Goal: Information Seeking & Learning: Understand process/instructions

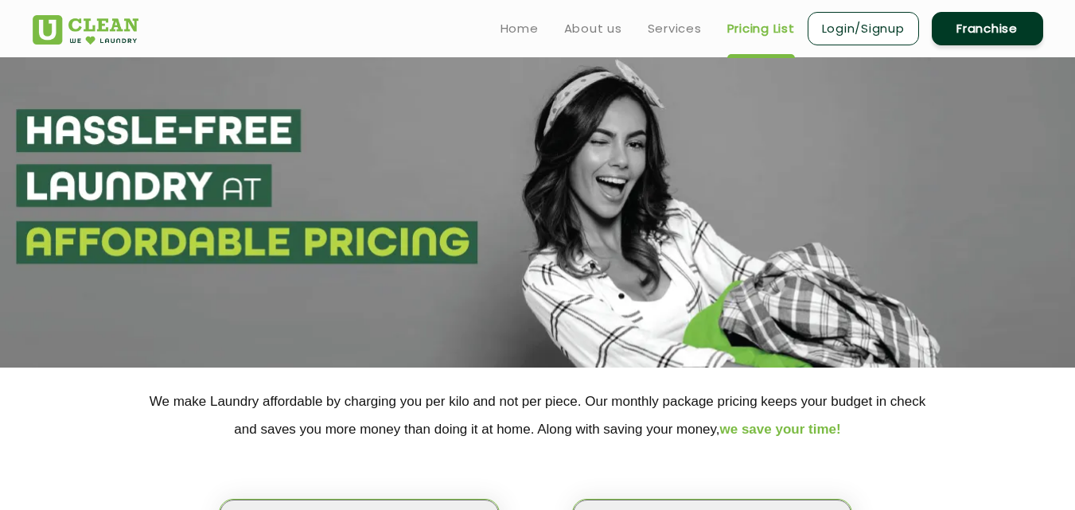
scroll to position [415, 0]
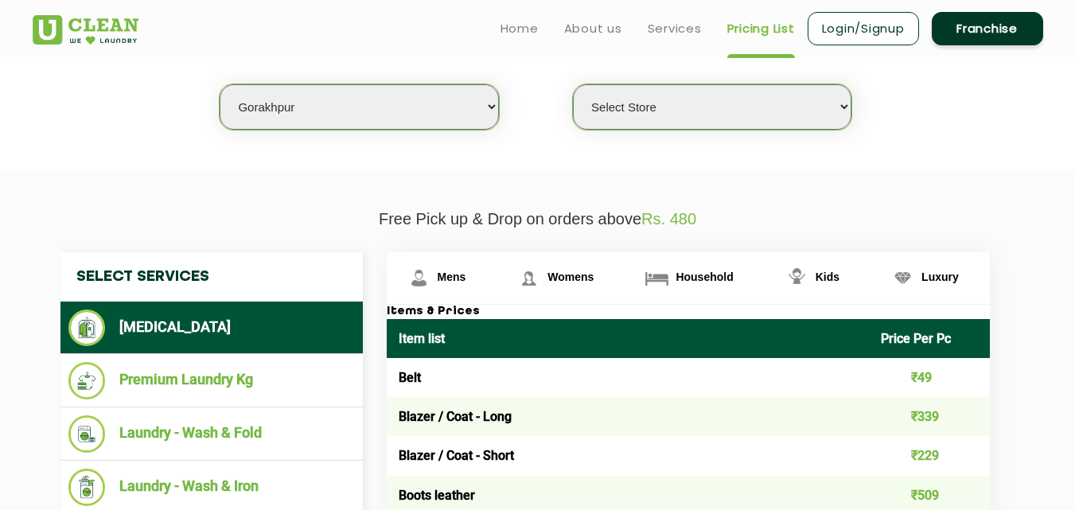
click at [452, 115] on select "Select city [GEOGRAPHIC_DATA] [GEOGRAPHIC_DATA] [GEOGRAPHIC_DATA] [GEOGRAPHIC_D…" at bounding box center [359, 106] width 278 height 45
select select "14"
click at [220, 84] on select "Select city [GEOGRAPHIC_DATA] [GEOGRAPHIC_DATA] [GEOGRAPHIC_DATA] [GEOGRAPHIC_D…" at bounding box center [359, 106] width 278 height 45
click at [800, 115] on select "Select Store [GEOGRAPHIC_DATA]" at bounding box center [712, 106] width 278 height 45
click at [887, 159] on section "We make Laundry affordable by charging you per kilo and not per piece. Our mont…" at bounding box center [537, 61] width 1075 height 218
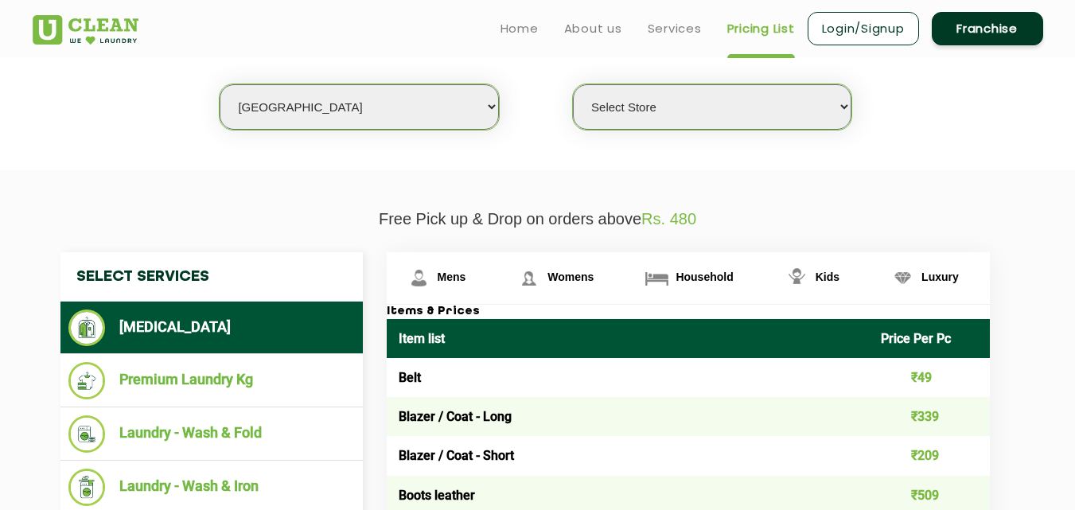
click at [823, 109] on select "Select Store UClean Aliganj UClean Hazratganj [GEOGRAPHIC_DATA] [GEOGRAPHIC_DAT…" at bounding box center [712, 106] width 278 height 45
click at [760, 88] on select "Select Store UClean Aliganj UClean Hazratganj [GEOGRAPHIC_DATA] [GEOGRAPHIC_DAT…" at bounding box center [712, 106] width 278 height 45
click at [573, 84] on select "Select Store UClean Aliganj UClean Hazratganj [GEOGRAPHIC_DATA] [GEOGRAPHIC_DAT…" at bounding box center [712, 106] width 278 height 45
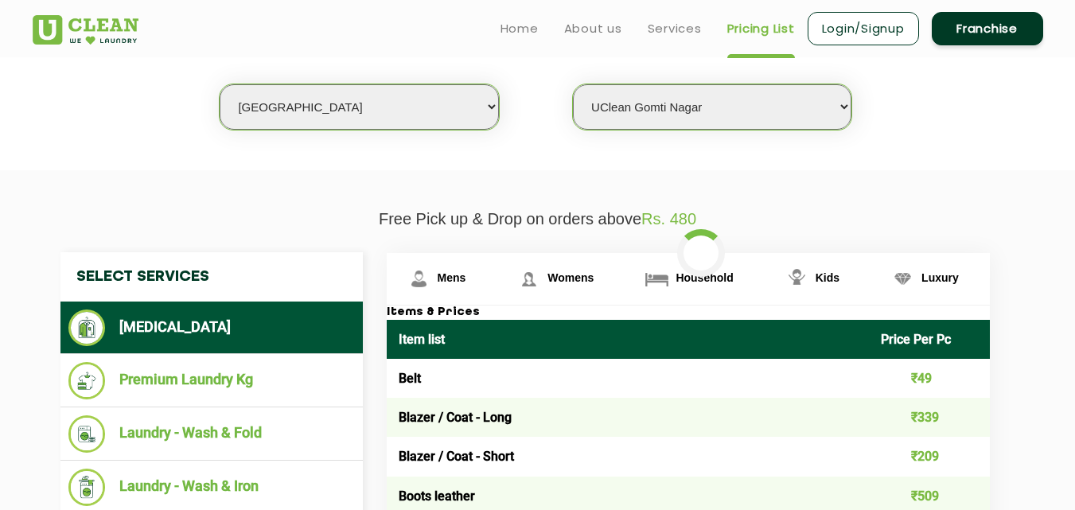
click at [689, 102] on select "Select Store UClean Aliganj UClean Hazratganj [GEOGRAPHIC_DATA] [GEOGRAPHIC_DAT…" at bounding box center [712, 106] width 278 height 45
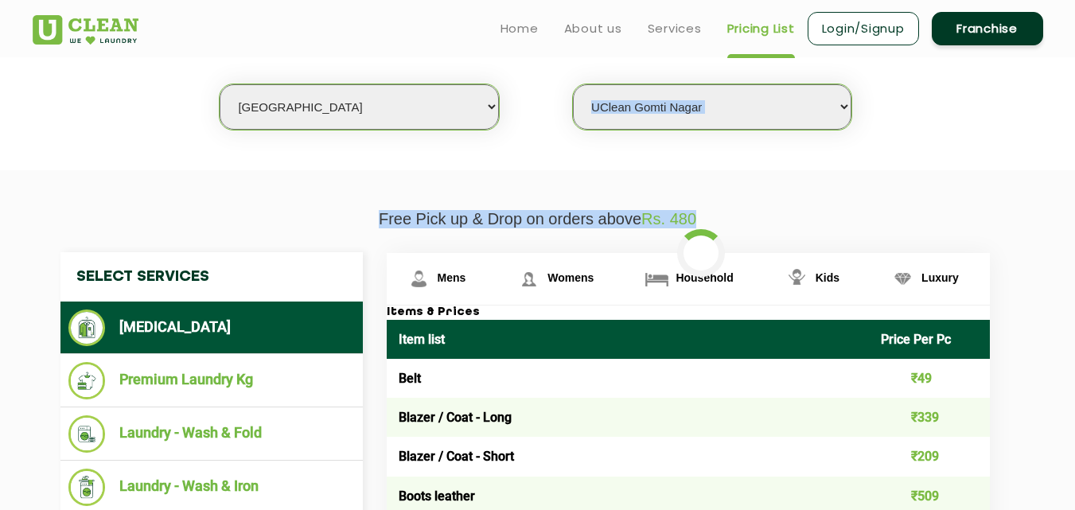
drag, startPoint x: 936, startPoint y: 179, endPoint x: 705, endPoint y: 107, distance: 241.6
click at [705, 107] on select "Select Store UClean Aliganj UClean Hazratganj [GEOGRAPHIC_DATA] [GEOGRAPHIC_DAT…" at bounding box center [712, 106] width 278 height 45
click at [573, 84] on select "Select Store UClean Aliganj UClean Hazratganj [GEOGRAPHIC_DATA] [GEOGRAPHIC_DAT…" at bounding box center [712, 106] width 278 height 45
click at [749, 216] on p "Free Pick up & Drop on orders above Rs. 480" at bounding box center [538, 219] width 1010 height 18
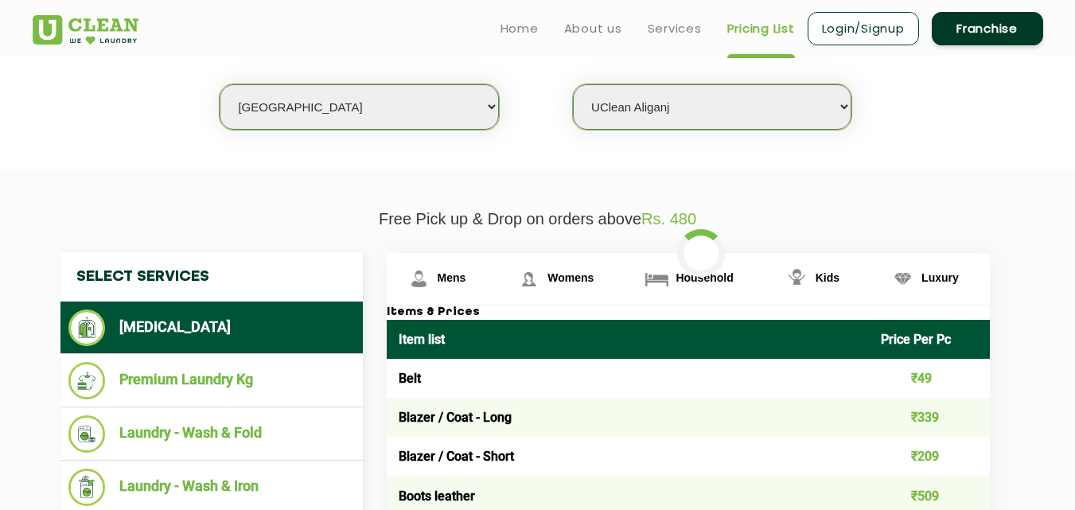
click at [749, 216] on p "Free Pick up & Drop on orders above Rs. 480" at bounding box center [538, 219] width 1010 height 18
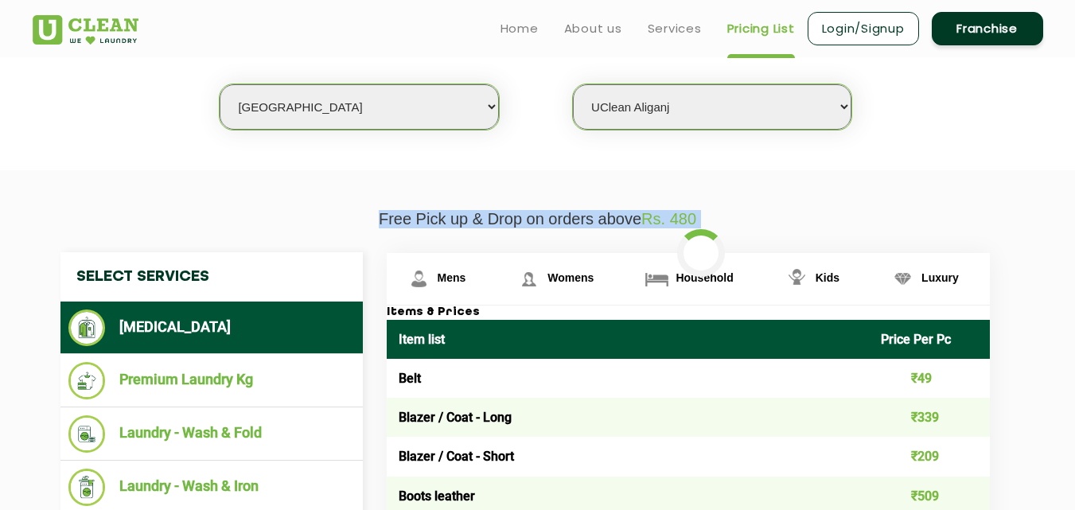
click at [749, 216] on p "Free Pick up & Drop on orders above Rs. 480" at bounding box center [538, 219] width 1010 height 18
click at [705, 107] on select "Select Store UClean Aliganj UClean Hazratganj [GEOGRAPHIC_DATA] [GEOGRAPHIC_DAT…" at bounding box center [712, 106] width 278 height 45
select select "482"
click at [573, 84] on select "Select Store UClean Aliganj UClean Hazratganj [GEOGRAPHIC_DATA] [GEOGRAPHIC_DAT…" at bounding box center [712, 106] width 278 height 45
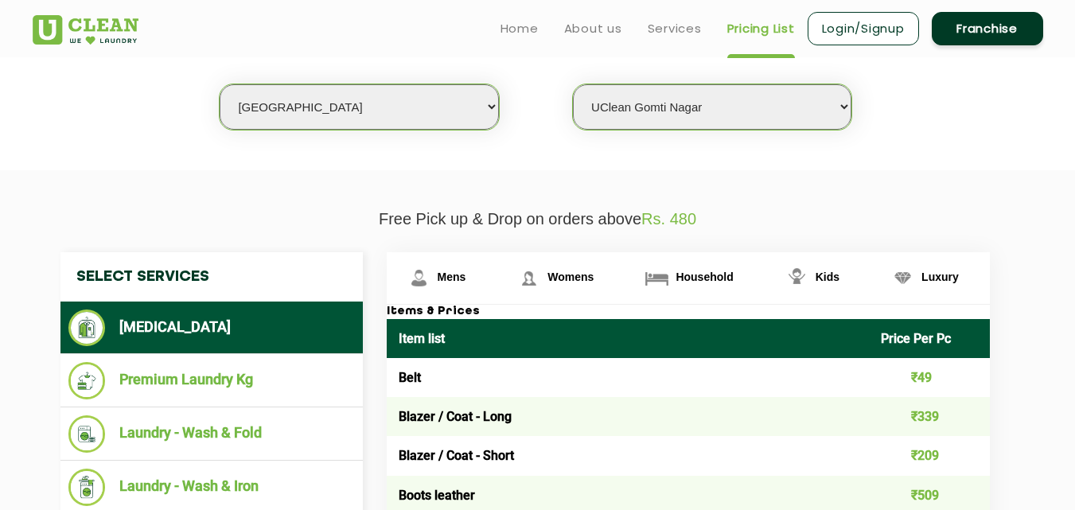
drag, startPoint x: 741, startPoint y: 65, endPoint x: 741, endPoint y: 82, distance: 16.7
click at [741, 82] on div "Select city [GEOGRAPHIC_DATA] [GEOGRAPHIC_DATA] [GEOGRAPHIC_DATA] [GEOGRAPHIC_D…" at bounding box center [538, 79] width 1034 height 103
drag, startPoint x: 741, startPoint y: 91, endPoint x: 636, endPoint y: 108, distance: 106.5
click at [636, 108] on select "Select Store UClean Aliganj UClean Hazratganj [GEOGRAPHIC_DATA] [GEOGRAPHIC_DAT…" at bounding box center [712, 106] width 278 height 45
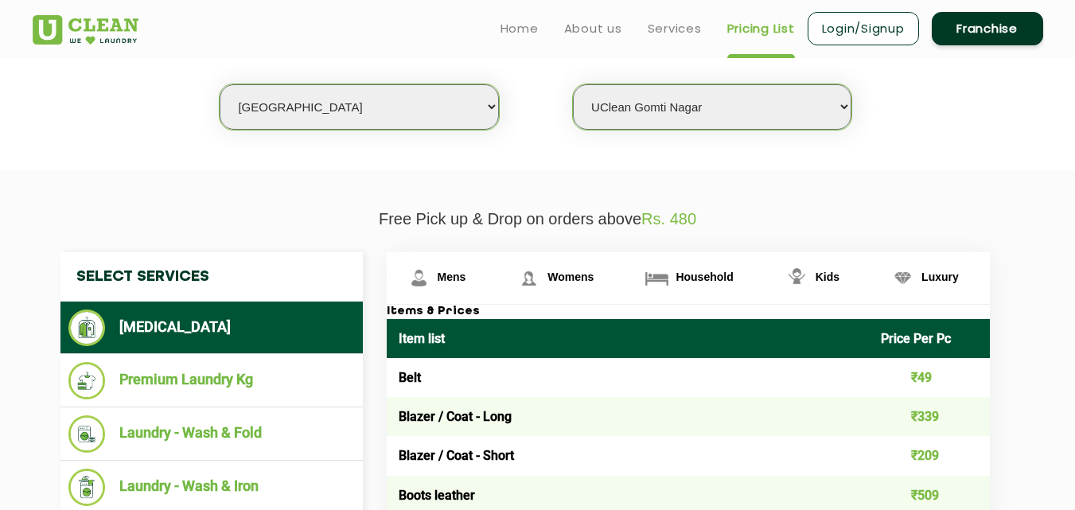
click at [438, 108] on select "Select city [GEOGRAPHIC_DATA] [GEOGRAPHIC_DATA] [GEOGRAPHIC_DATA] [GEOGRAPHIC_D…" at bounding box center [359, 106] width 278 height 45
select select "18"
click at [220, 84] on select "Select city [GEOGRAPHIC_DATA] [GEOGRAPHIC_DATA] [GEOGRAPHIC_DATA] [GEOGRAPHIC_D…" at bounding box center [359, 106] width 278 height 45
select select "0"
click at [753, 105] on select "Select Store [GEOGRAPHIC_DATA] [GEOGRAPHIC_DATA] [PERSON_NAME][GEOGRAPHIC_DATA]…" at bounding box center [712, 106] width 278 height 45
